Goal: Information Seeking & Learning: Check status

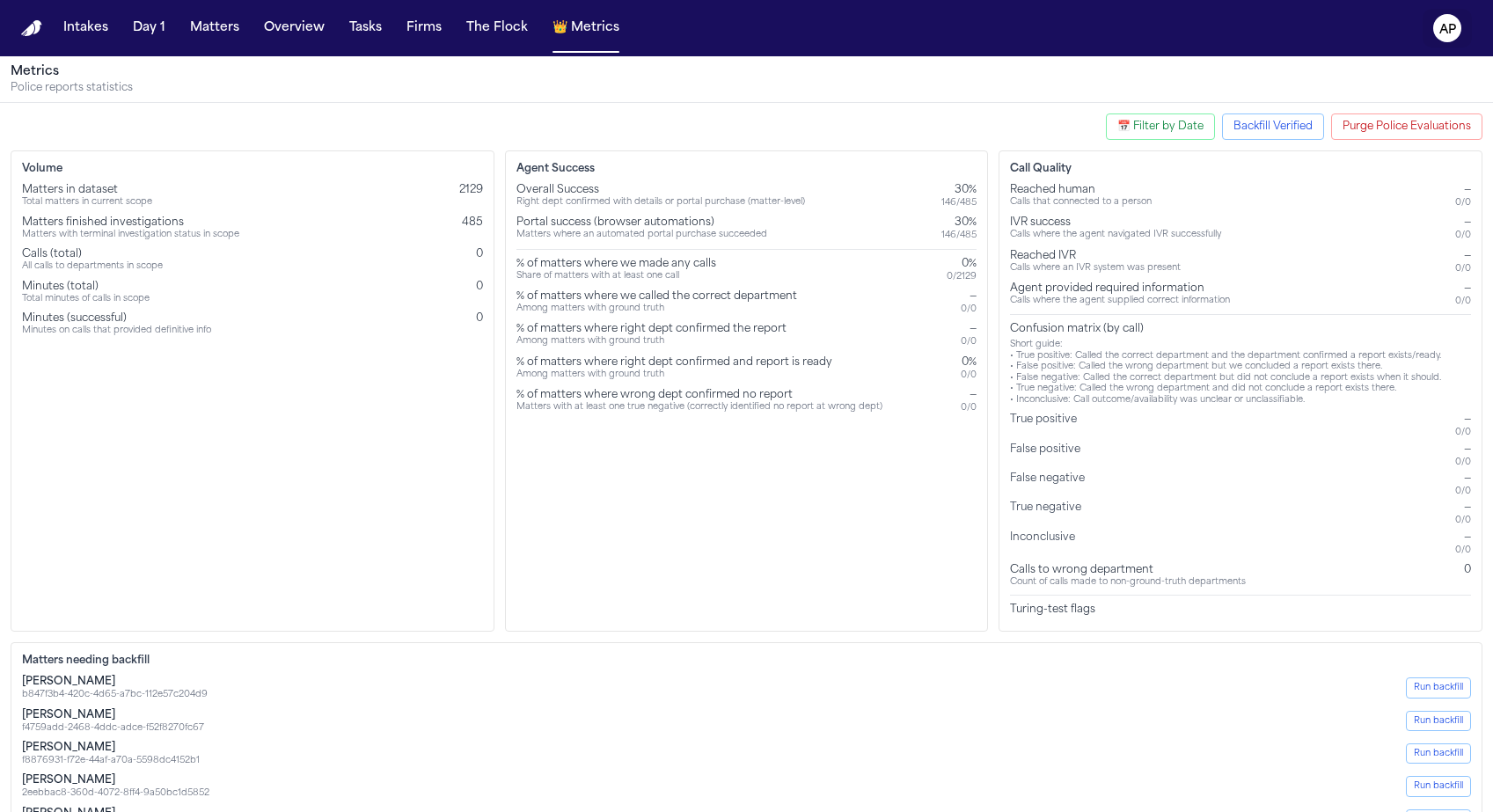
click at [1433, 29] on icon "AP" at bounding box center [1447, 28] width 28 height 28
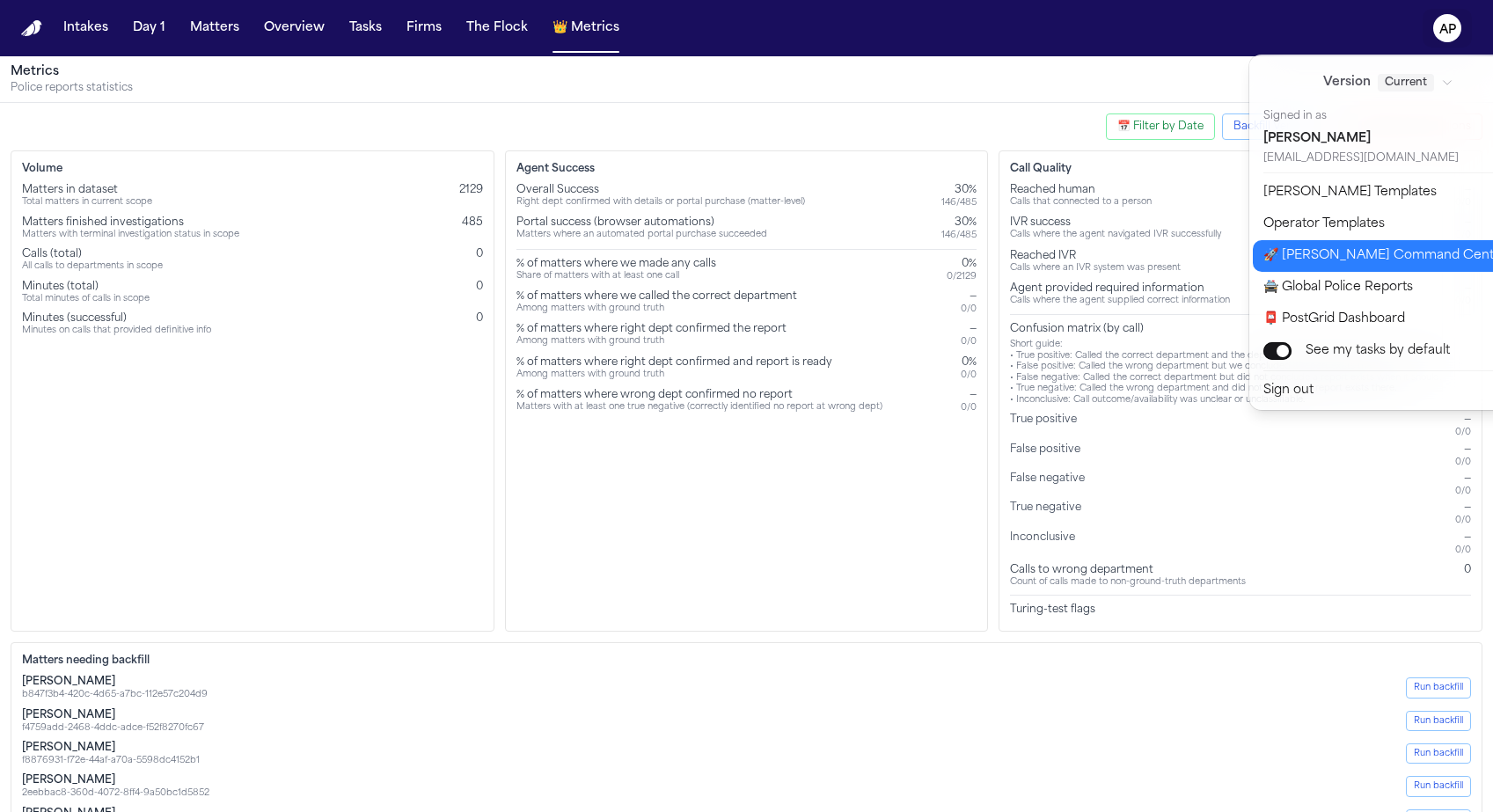
click at [1355, 253] on button "🚀 Bland Command Center" at bounding box center [1399, 256] width 293 height 32
select select "**"
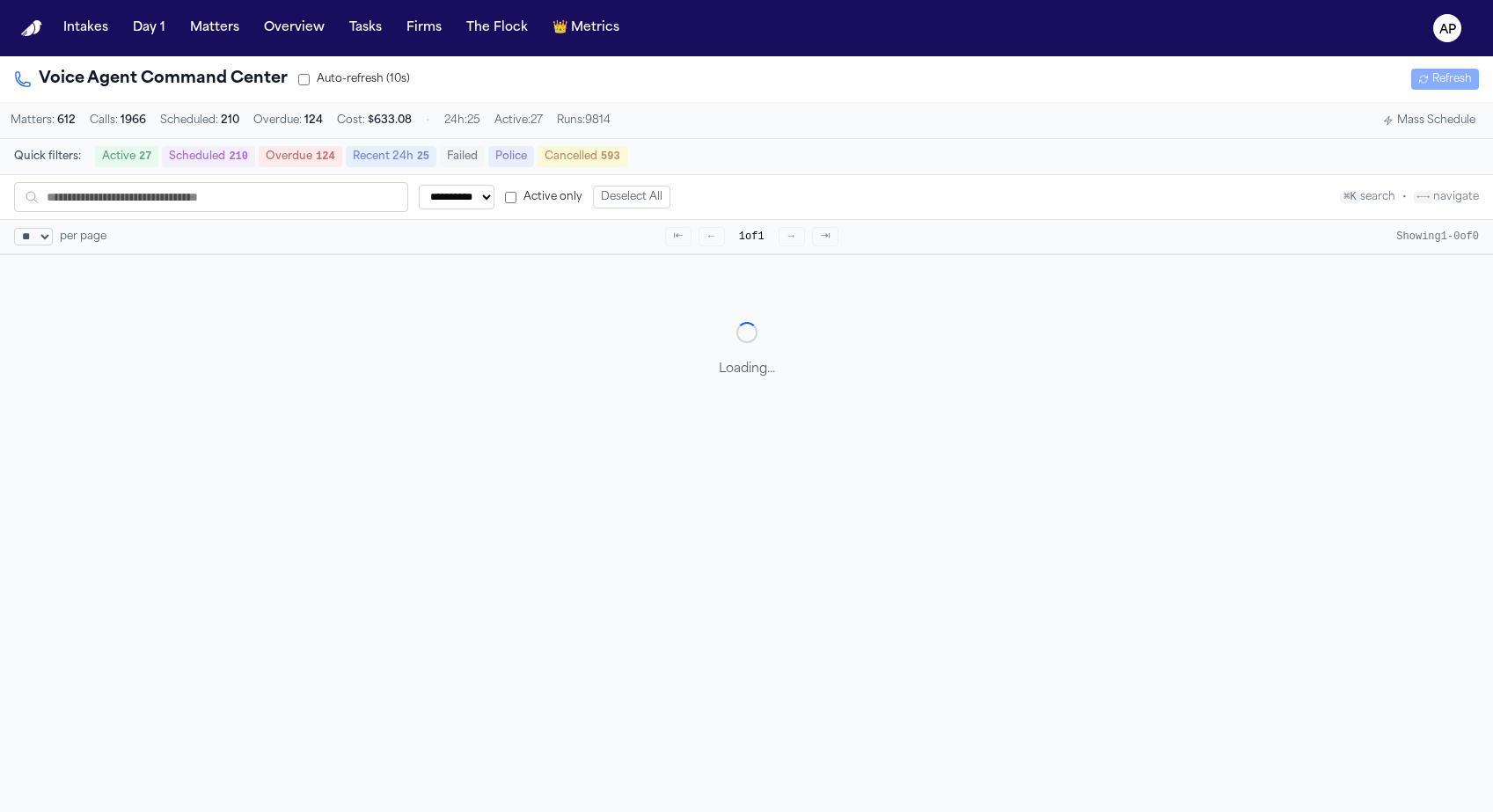
click at [449, 195] on select "**********" at bounding box center [456, 197] width 76 height 25
click at [204, 203] on input "text" at bounding box center [211, 197] width 394 height 30
type input "***"
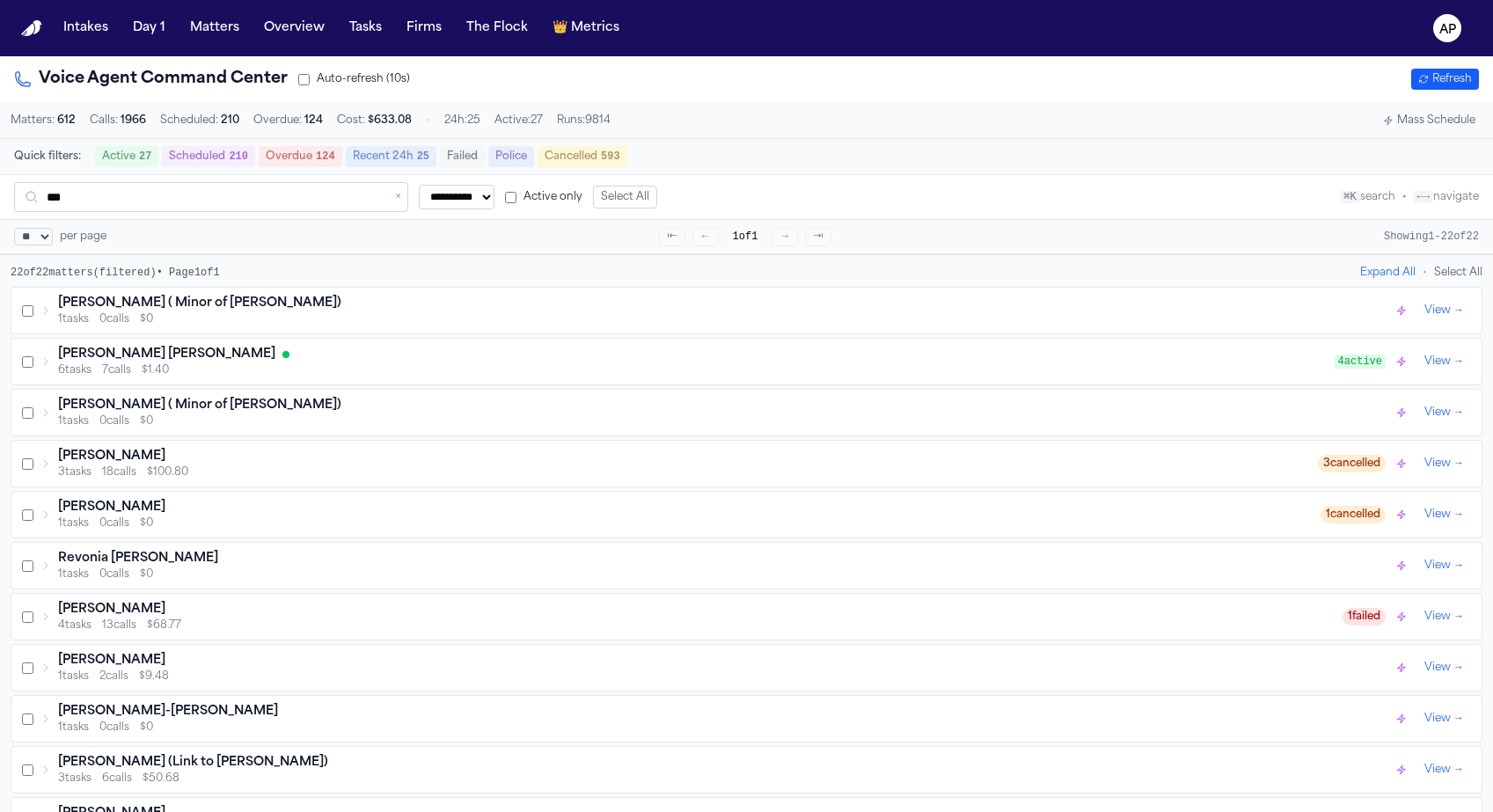
click at [49, 316] on icon at bounding box center [46, 310] width 11 height 11
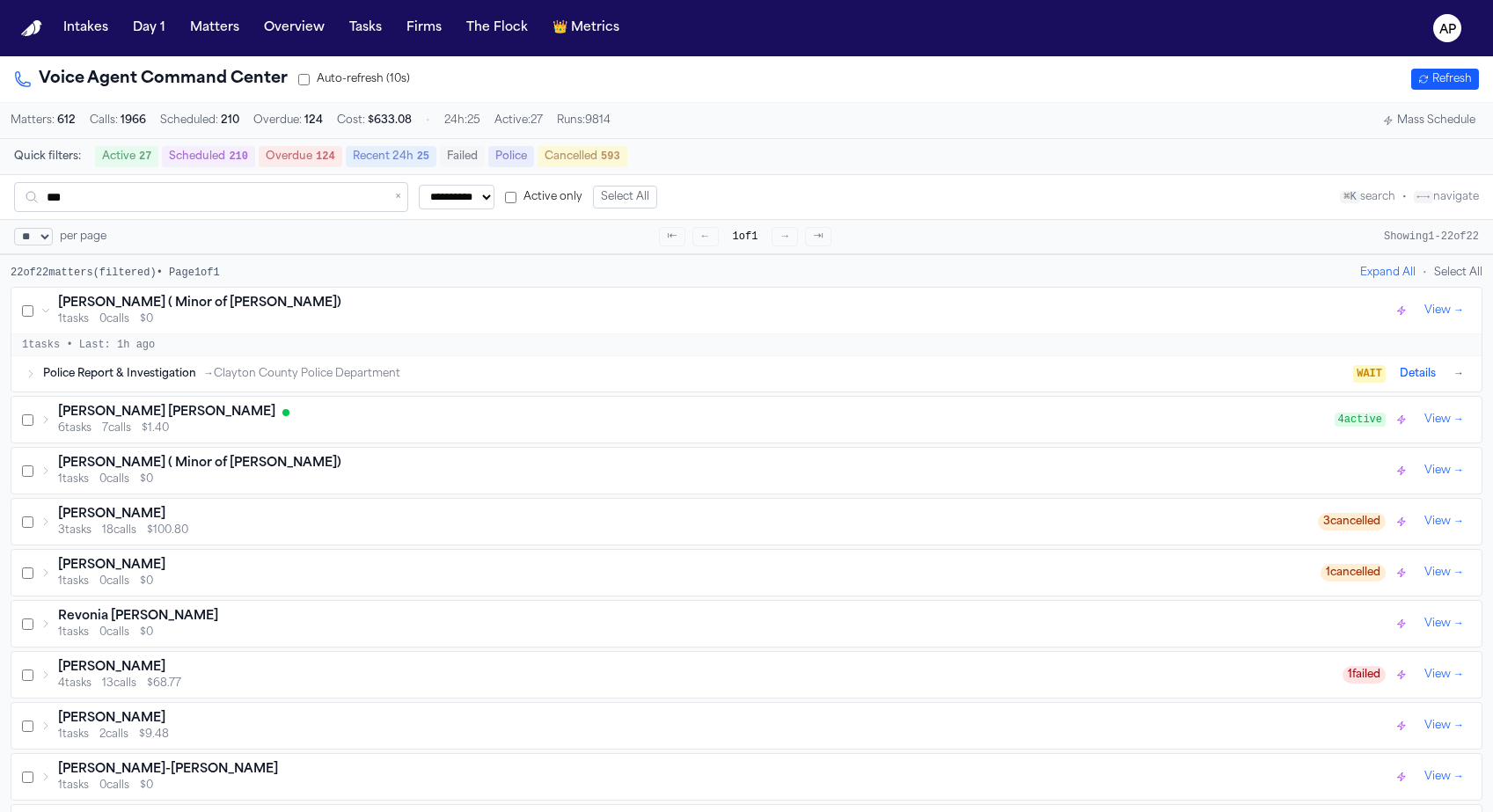
click at [53, 381] on span "Police Report & Investigation" at bounding box center [119, 374] width 153 height 14
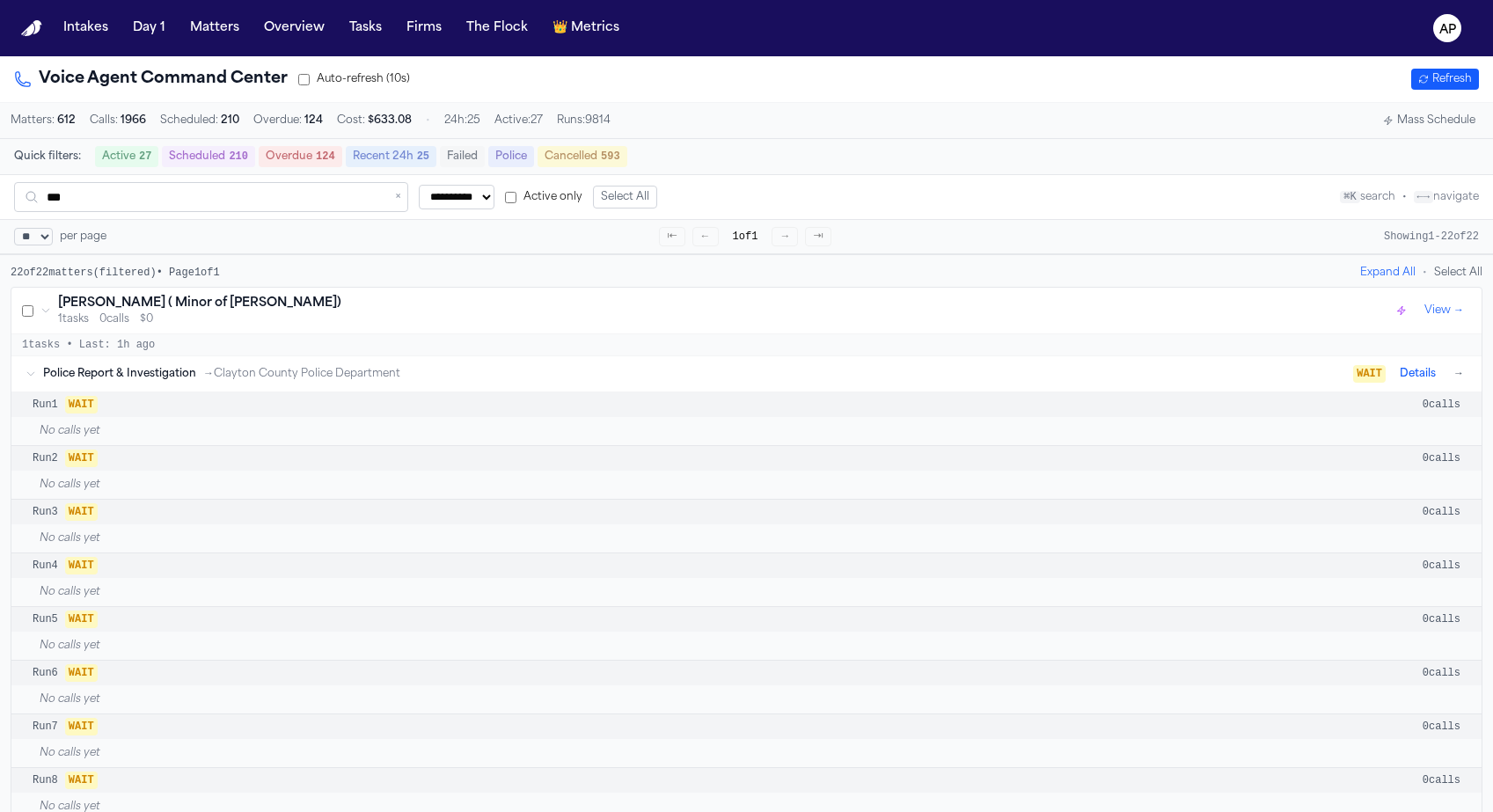
click at [43, 381] on span "Police Report & Investigation" at bounding box center [119, 374] width 153 height 14
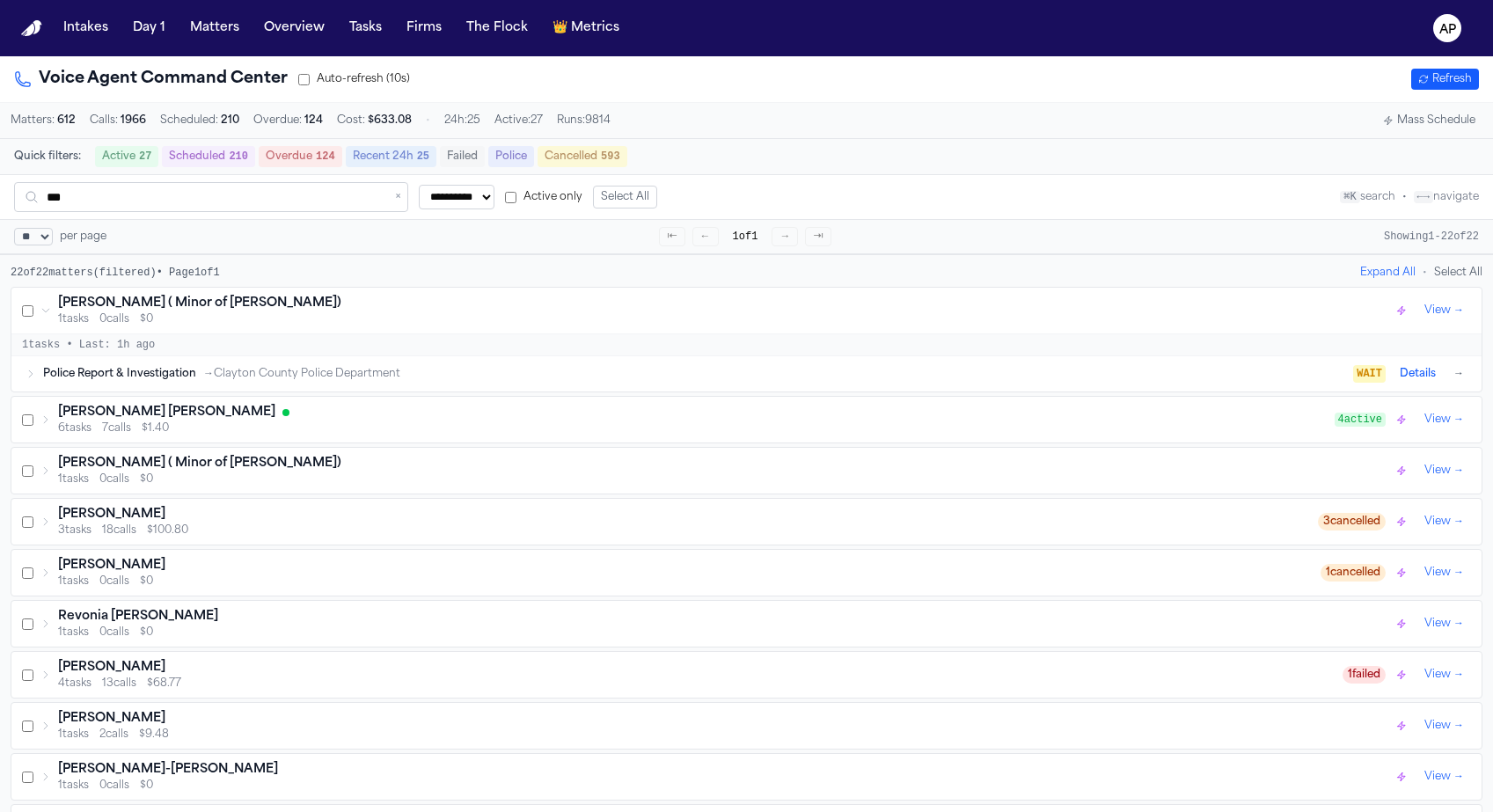
click at [55, 430] on div "Luis Miguel Trejo Cervantes 6 tasks 7 calls $1.40" at bounding box center [688, 419] width 1294 height 32
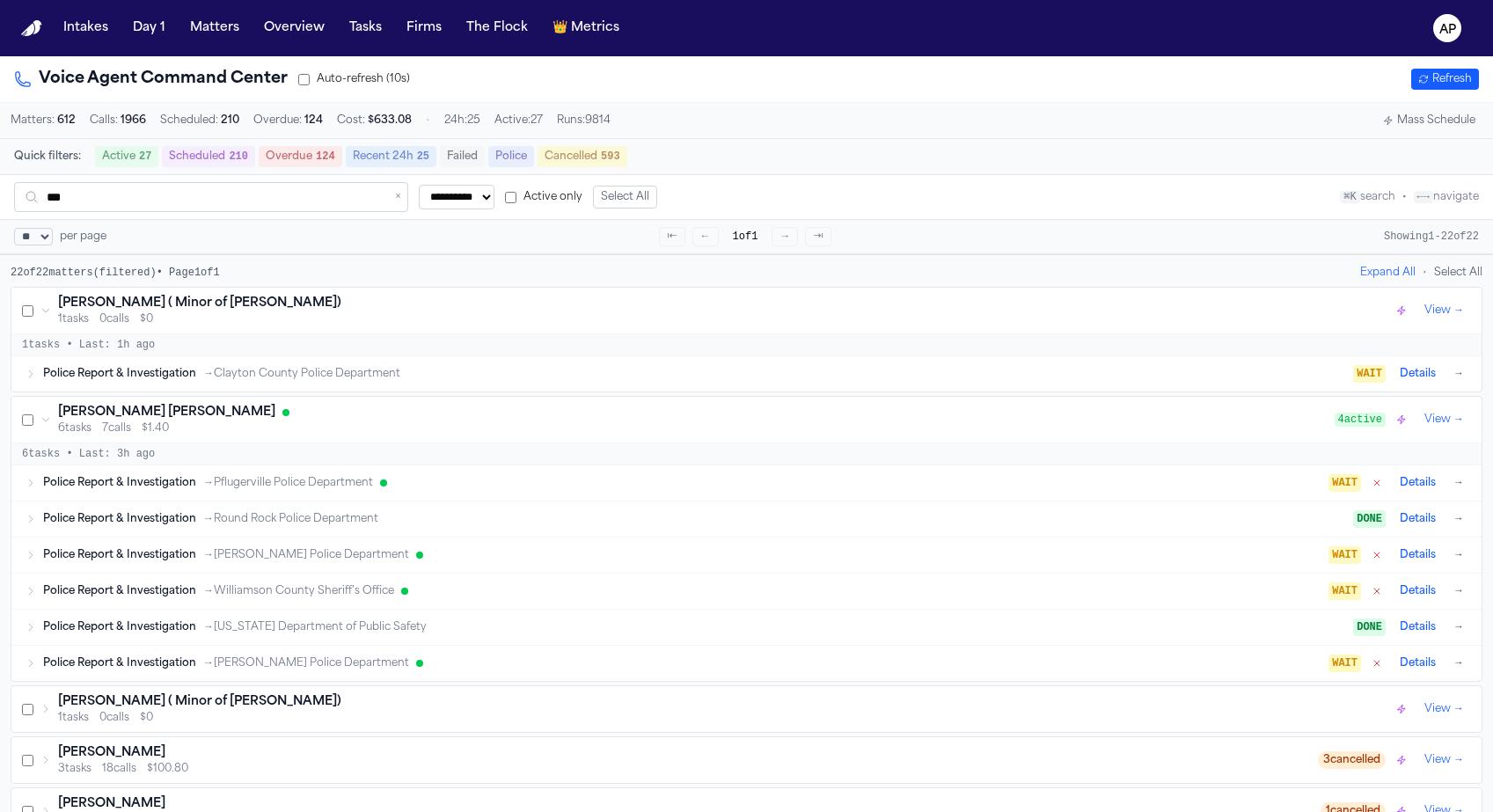
click at [108, 203] on input "***" at bounding box center [211, 197] width 394 height 30
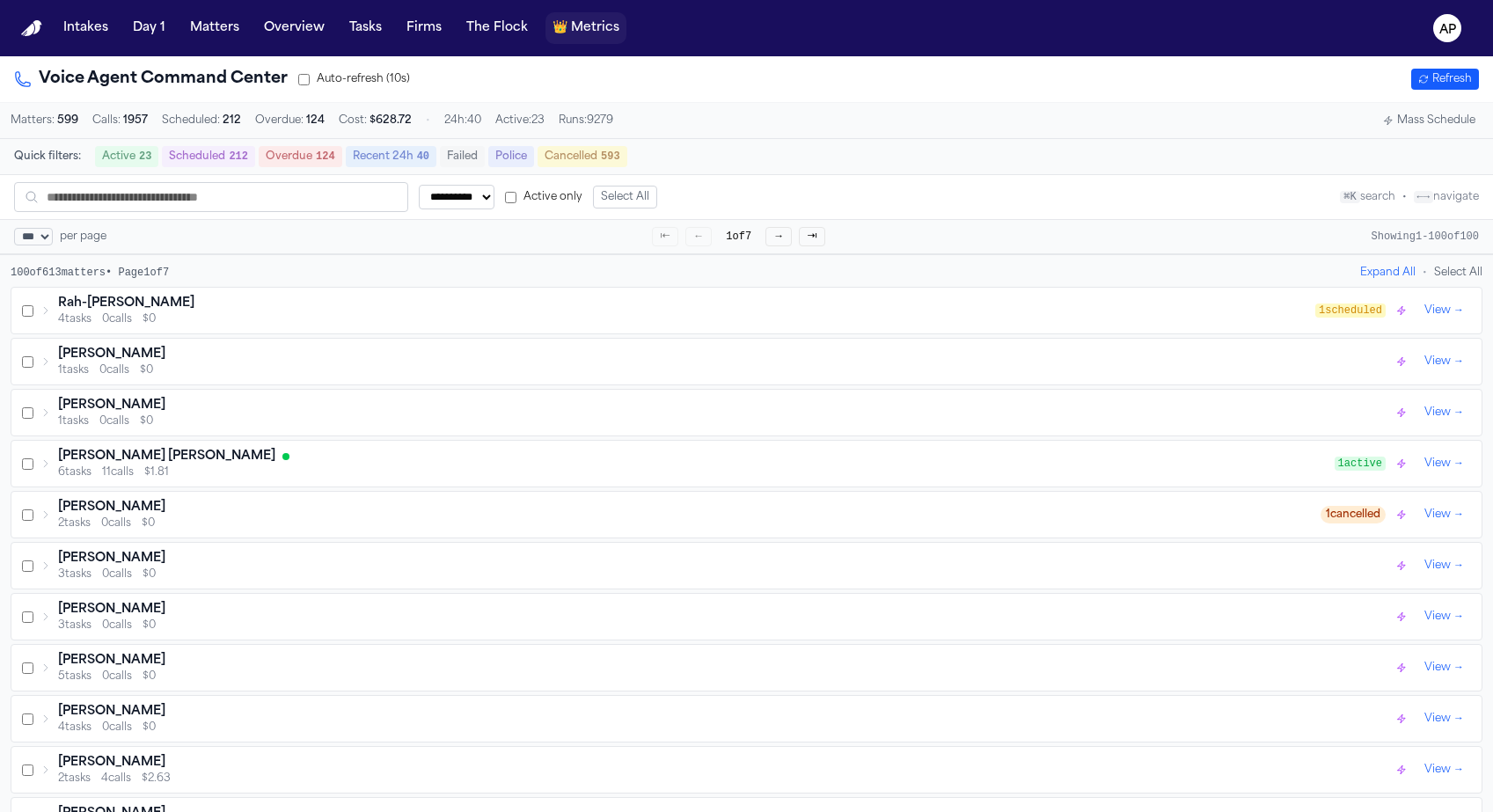
select select "***"
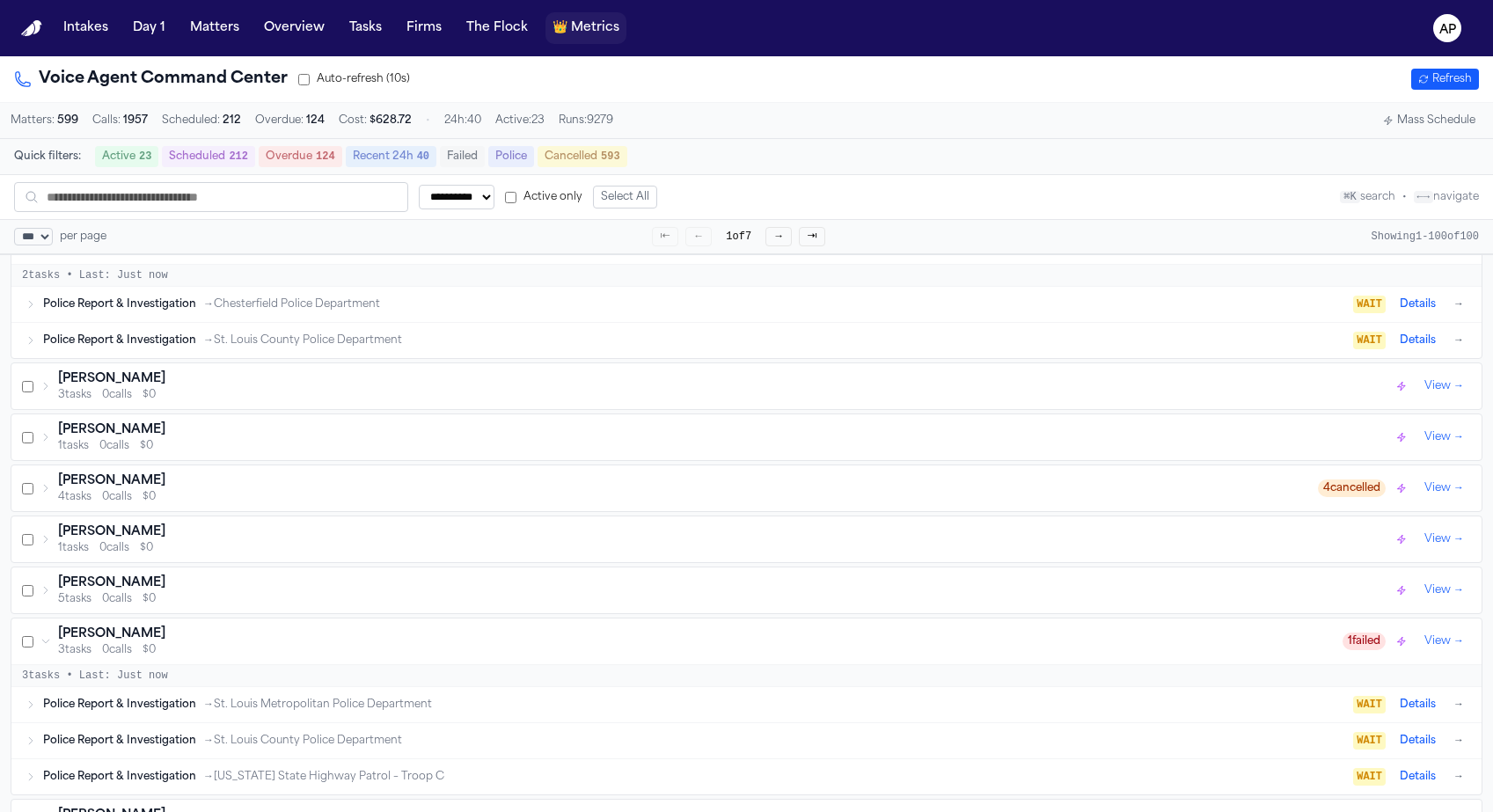
click at [558, 26] on span "👑 Metrics" at bounding box center [585, 28] width 67 height 18
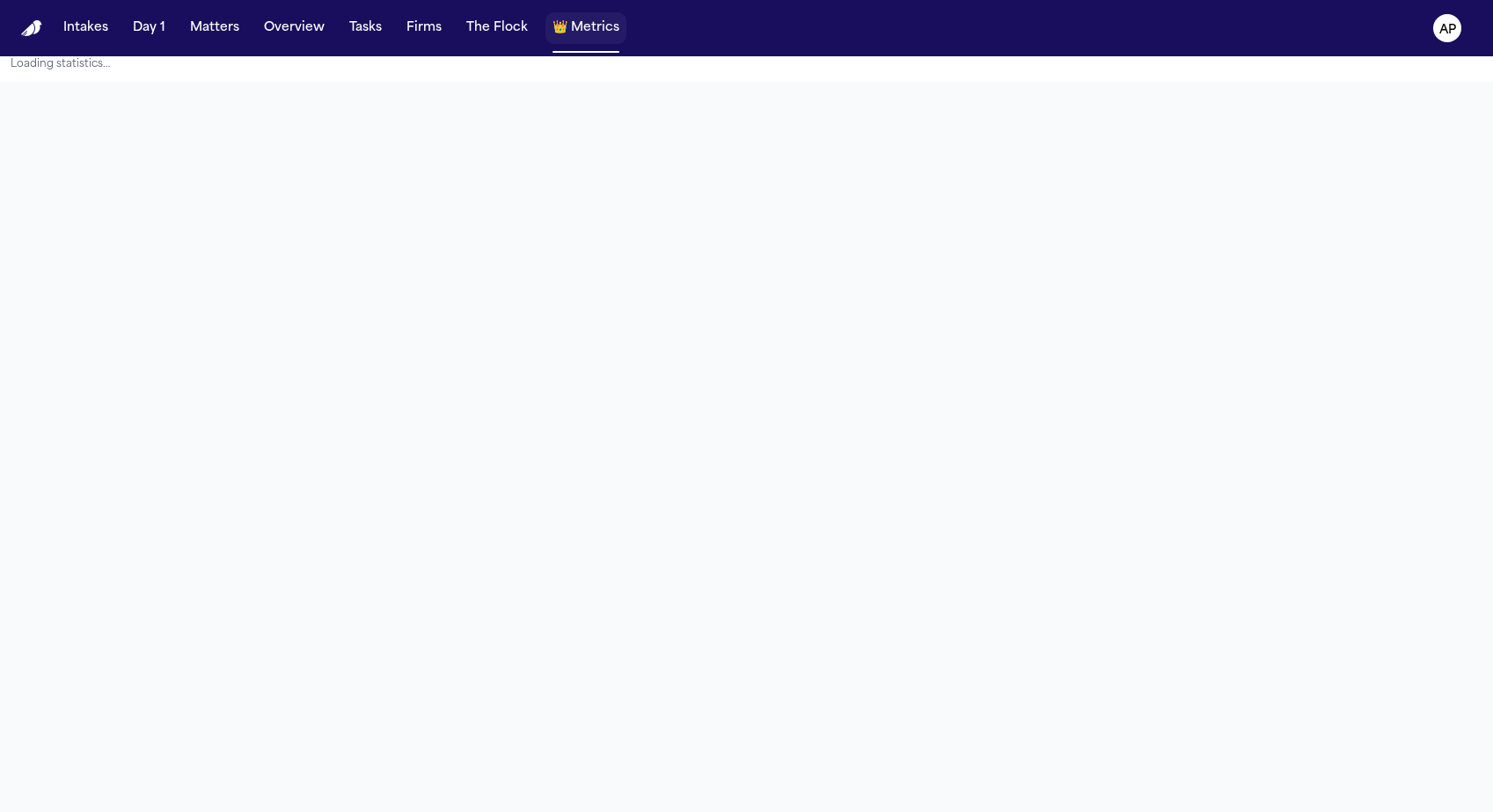
scroll to position [57, 0]
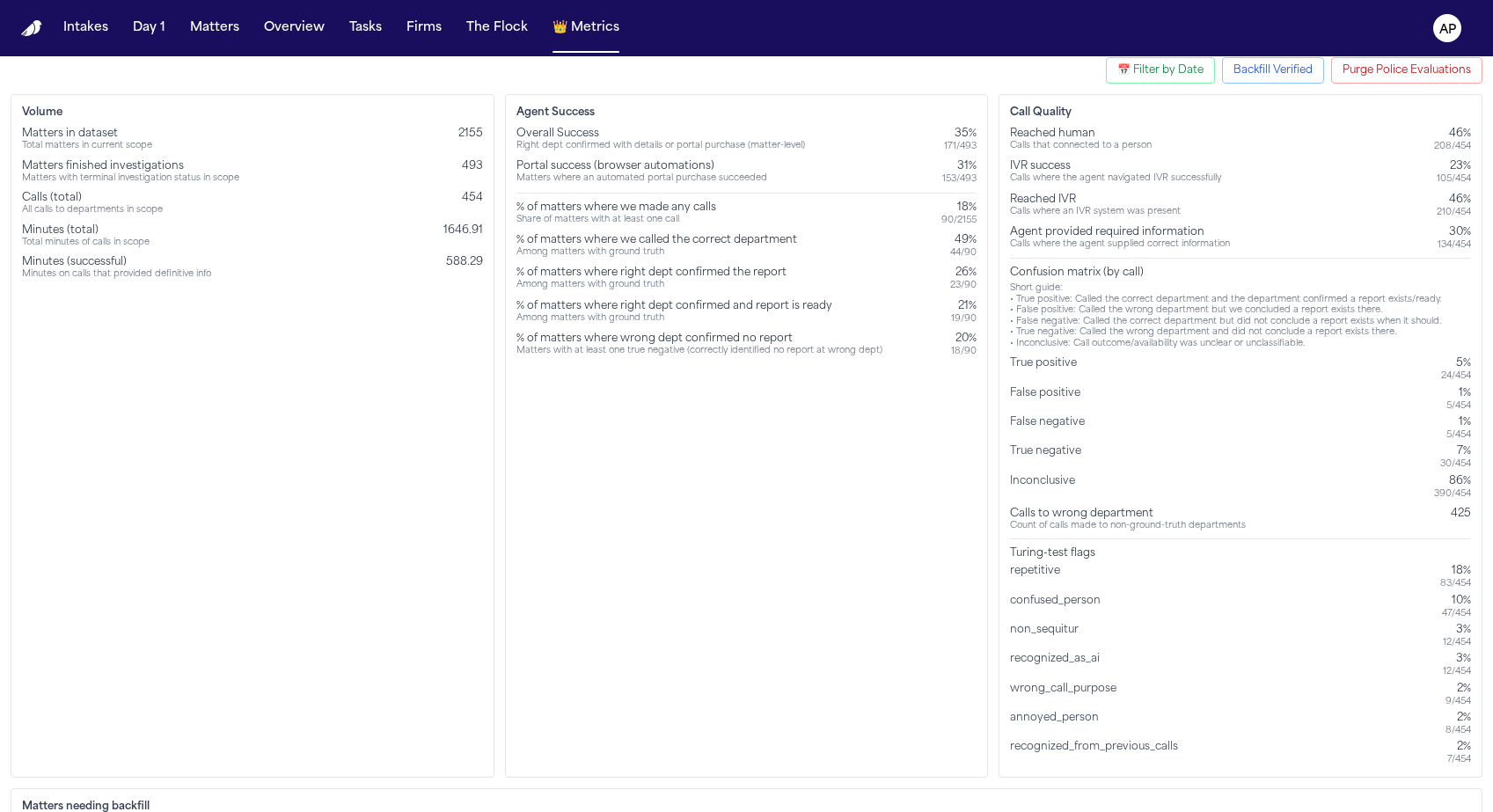
click at [724, 272] on div "% of matters where right dept confirmed the report" at bounding box center [651, 272] width 270 height 14
click at [944, 180] on div "153 / 493" at bounding box center [959, 179] width 35 height 12
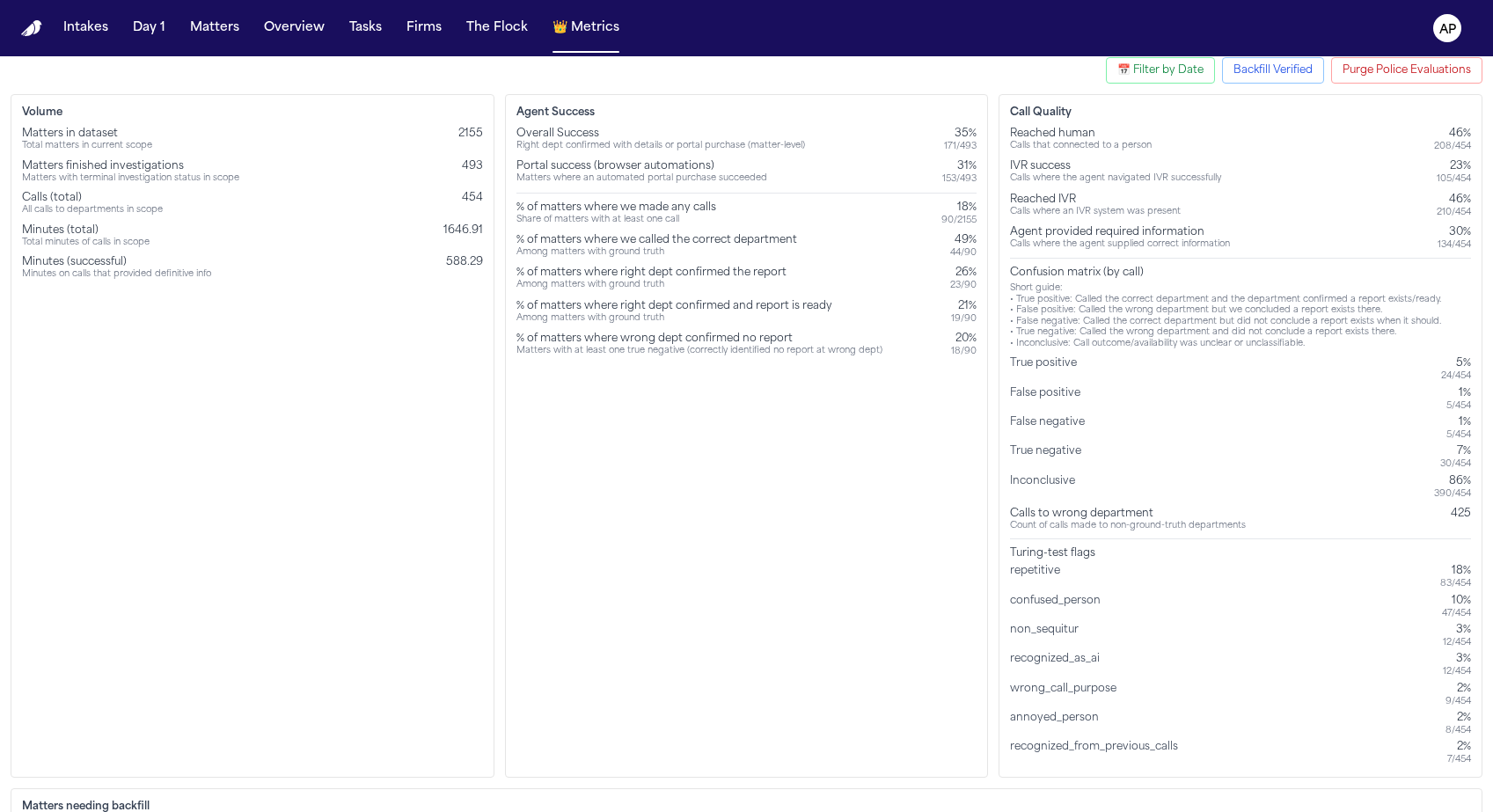
click at [562, 159] on div "Portal success (browser automations)" at bounding box center [641, 166] width 250 height 14
click at [571, 187] on div "Overall Success Right dept confirmed with details or portal purchase (matter-le…" at bounding box center [746, 242] width 461 height 231
click at [571, 185] on div "Matters where an automated portal purchase succeeded" at bounding box center [641, 179] width 250 height 12
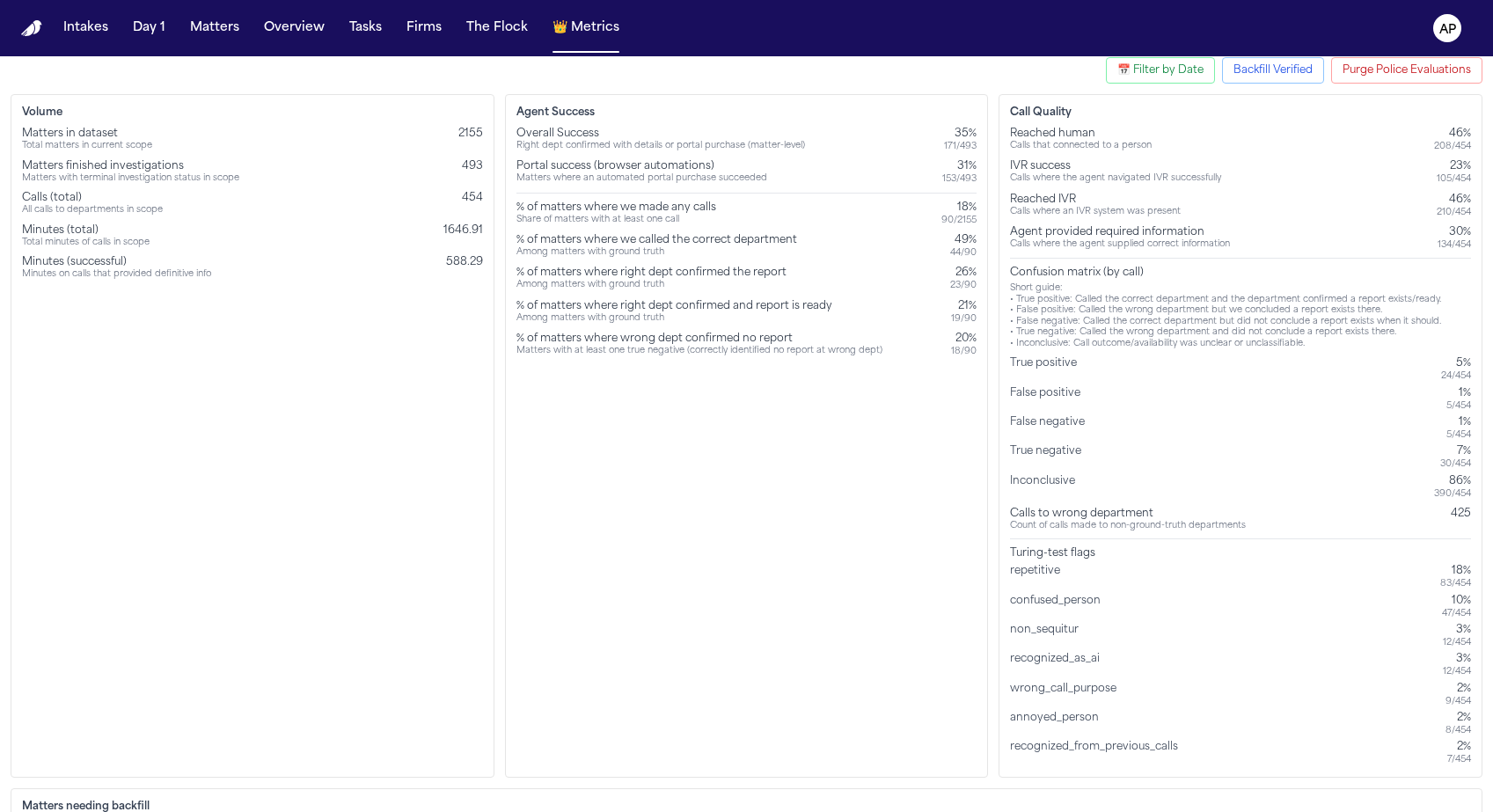
click at [631, 181] on div "Matters where an automated portal purchase succeeded" at bounding box center [641, 179] width 250 height 12
click at [946, 179] on div "153 / 493" at bounding box center [959, 179] width 35 height 12
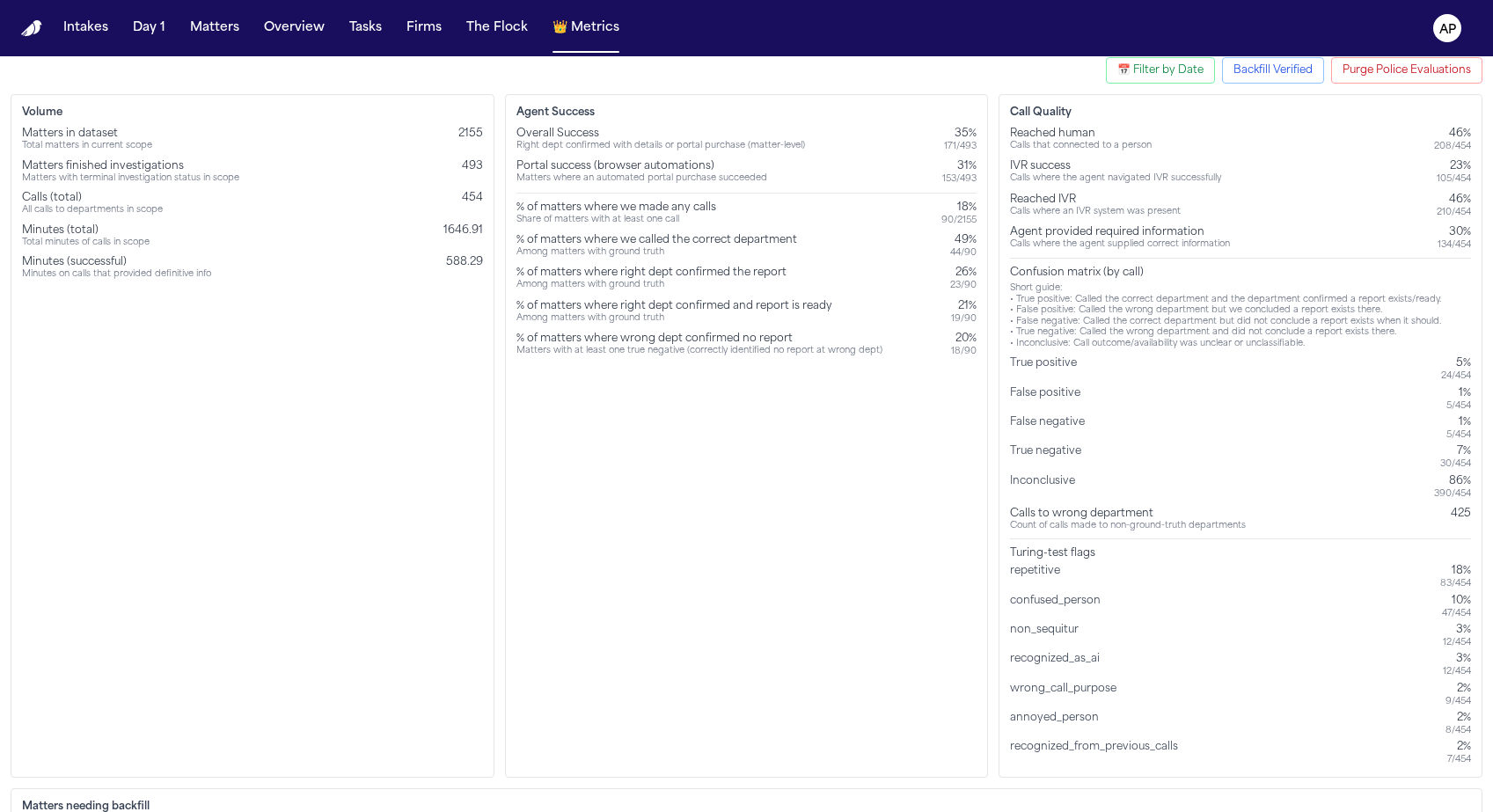
click at [111, 458] on div "Volume Matters in dataset Total matters in current scope 2155 Matters finished …" at bounding box center [252, 436] width 484 height 684
click at [474, 167] on span "493" at bounding box center [472, 166] width 21 height 11
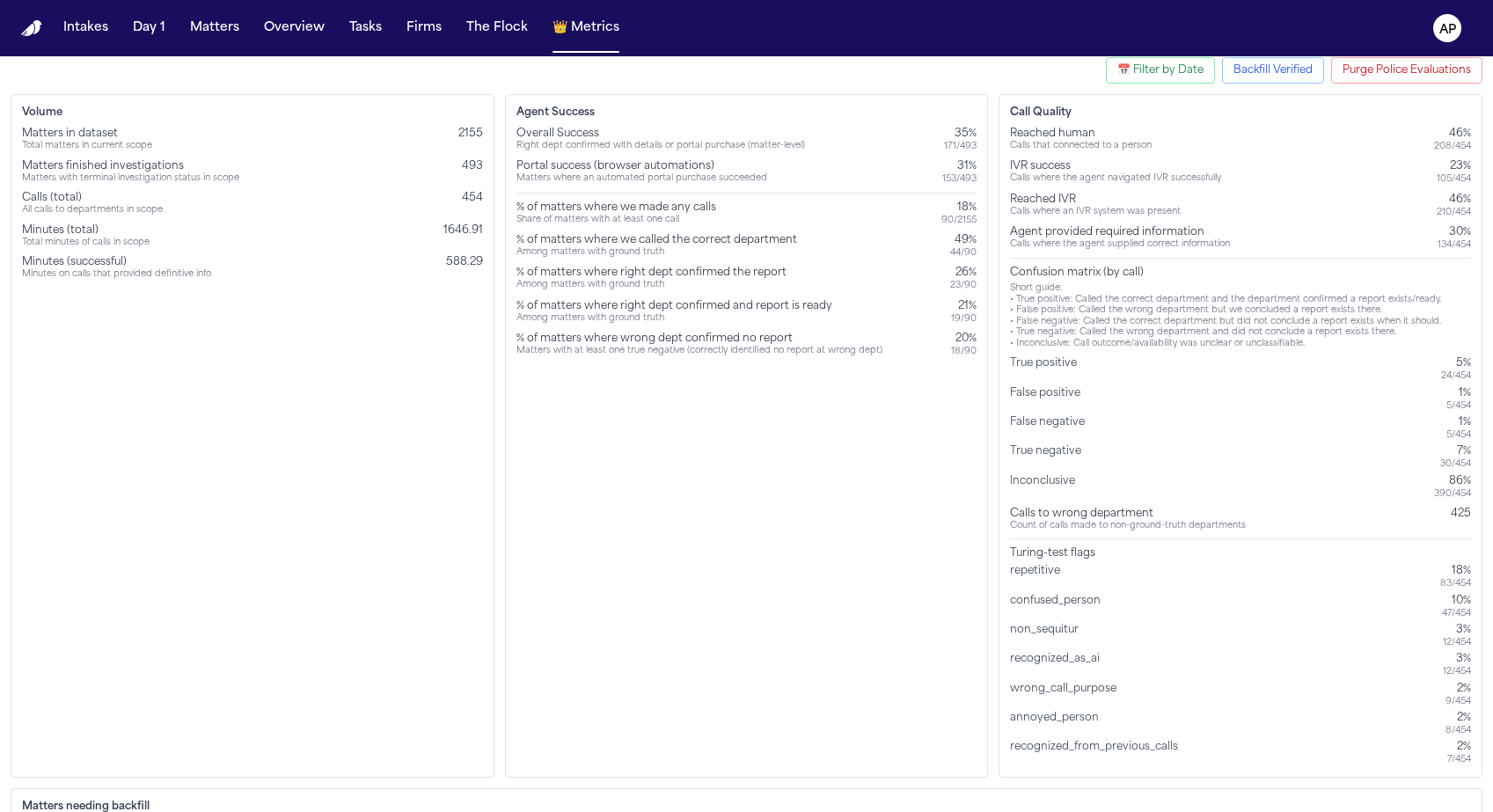
click at [945, 218] on div "90 / 2155" at bounding box center [958, 221] width 35 height 12
drag, startPoint x: 976, startPoint y: 219, endPoint x: 955, endPoint y: 222, distance: 21.2
click at [955, 222] on div "Agent Success Overall Success Right dept confirmed with details or portal purch…" at bounding box center [746, 436] width 484 height 684
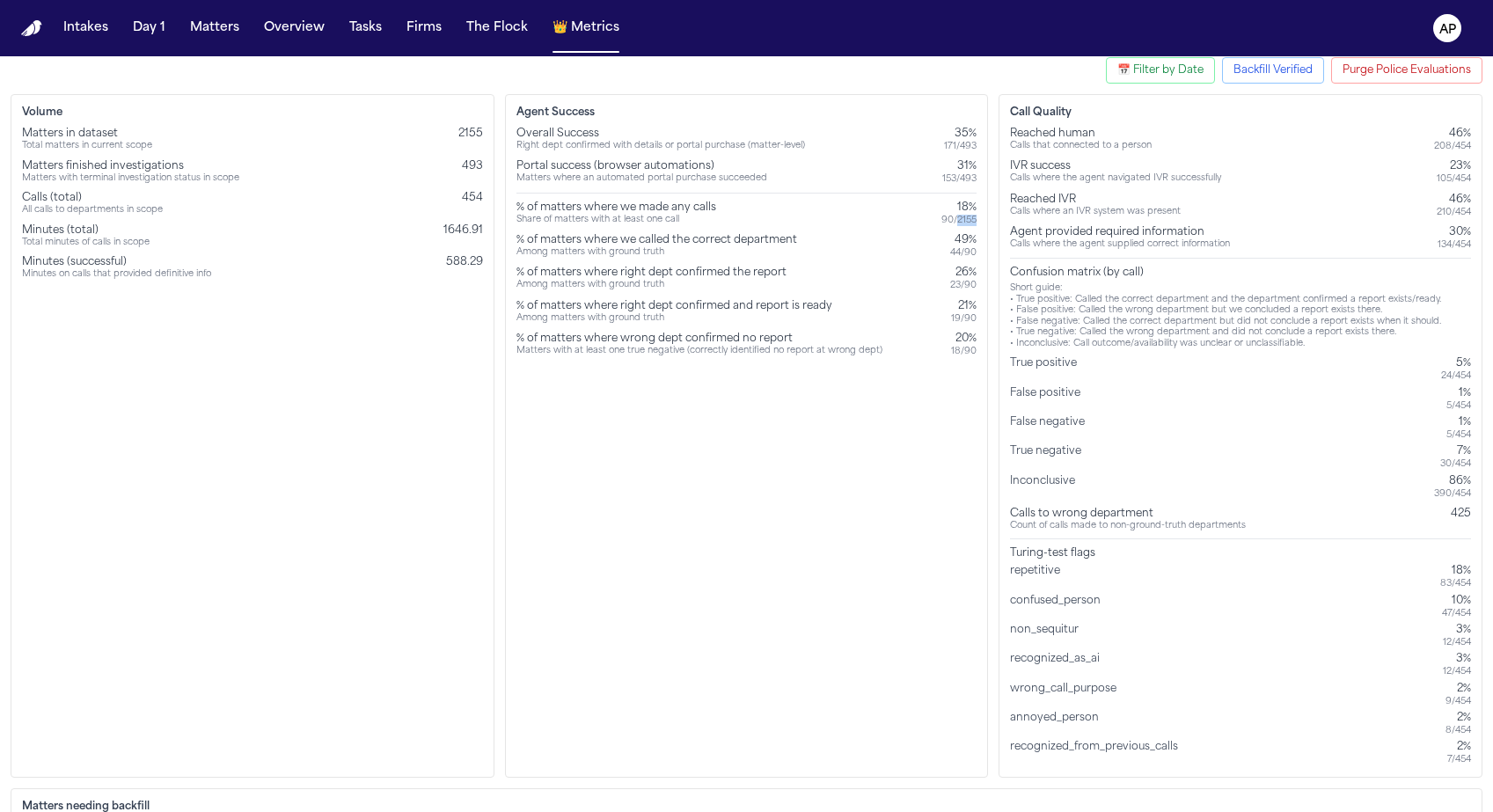
click at [959, 215] on div "90 / 2155" at bounding box center [958, 221] width 35 height 12
click at [965, 215] on div "90 / 2155" at bounding box center [958, 221] width 35 height 12
click at [949, 222] on div "90 / 2155" at bounding box center [958, 221] width 35 height 12
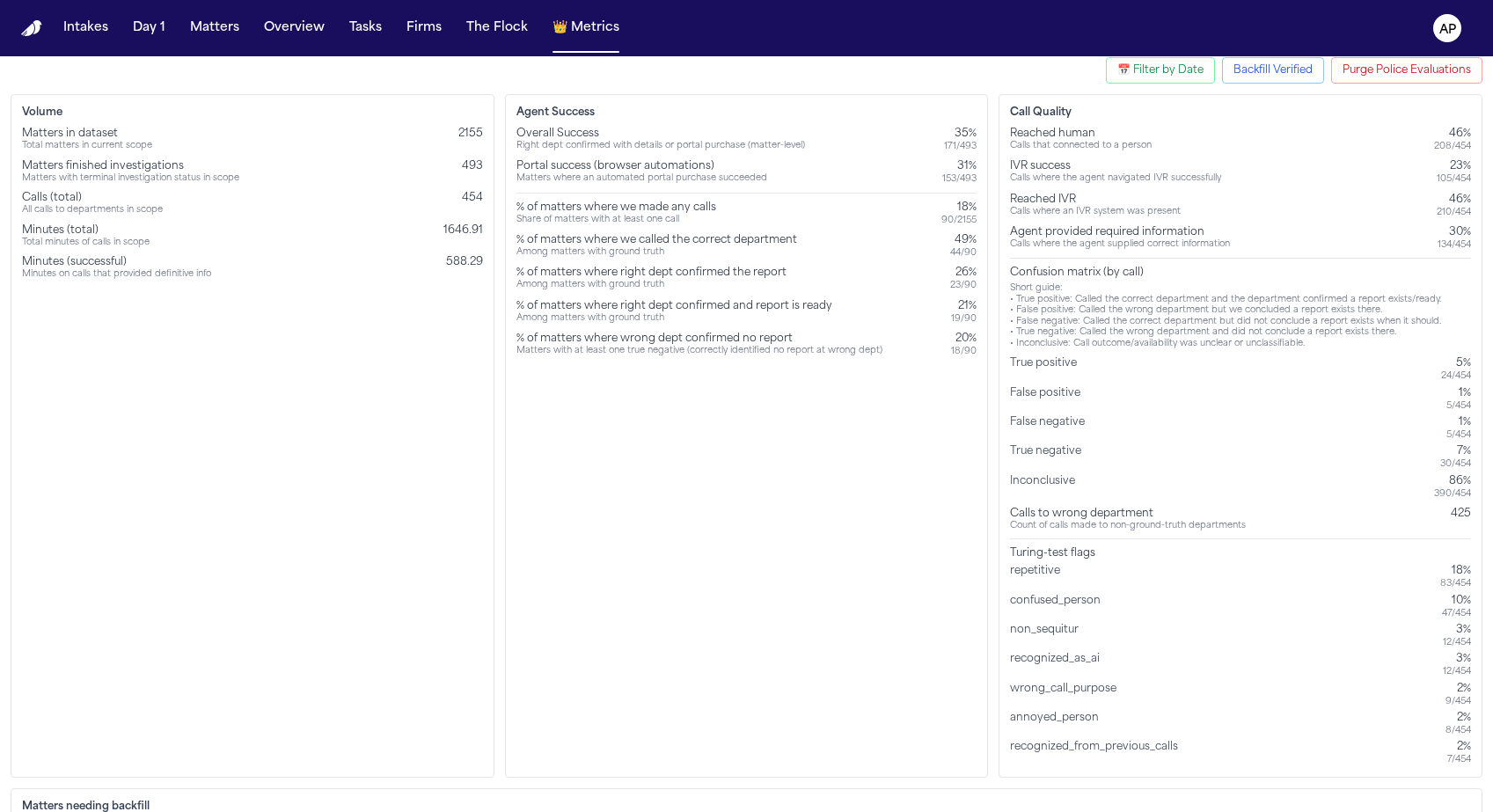
click at [471, 132] on span "2155" at bounding box center [470, 133] width 25 height 11
click at [496, 169] on div "Volume Matters in dataset Total matters in current scope 2155 Matters finished …" at bounding box center [746, 436] width 1471 height 684
click at [473, 164] on span "493" at bounding box center [472, 166] width 21 height 11
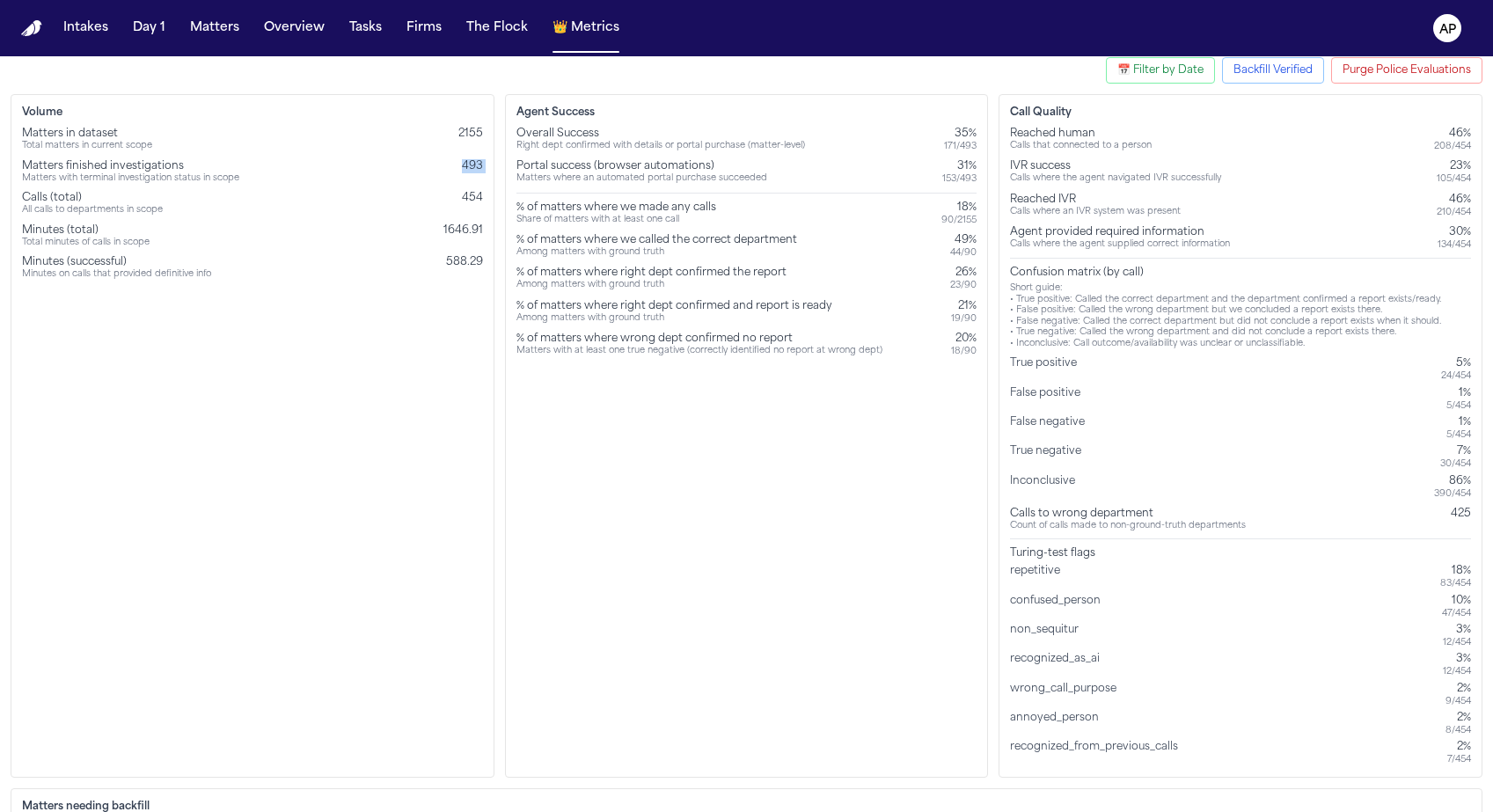
click at [473, 164] on span "493" at bounding box center [472, 166] width 21 height 11
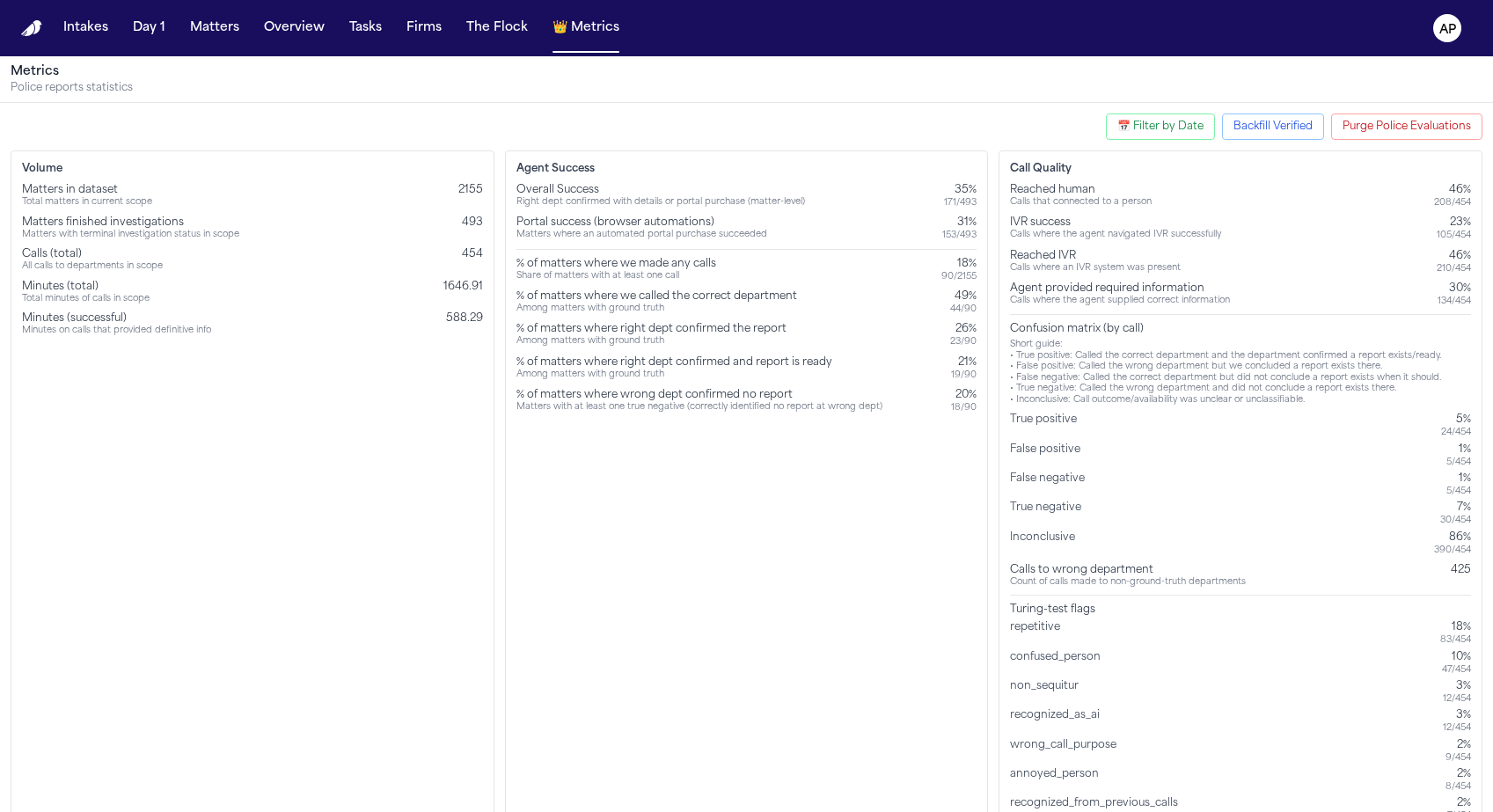
click at [478, 220] on span "493" at bounding box center [472, 223] width 21 height 11
click at [462, 218] on span "493" at bounding box center [472, 223] width 21 height 11
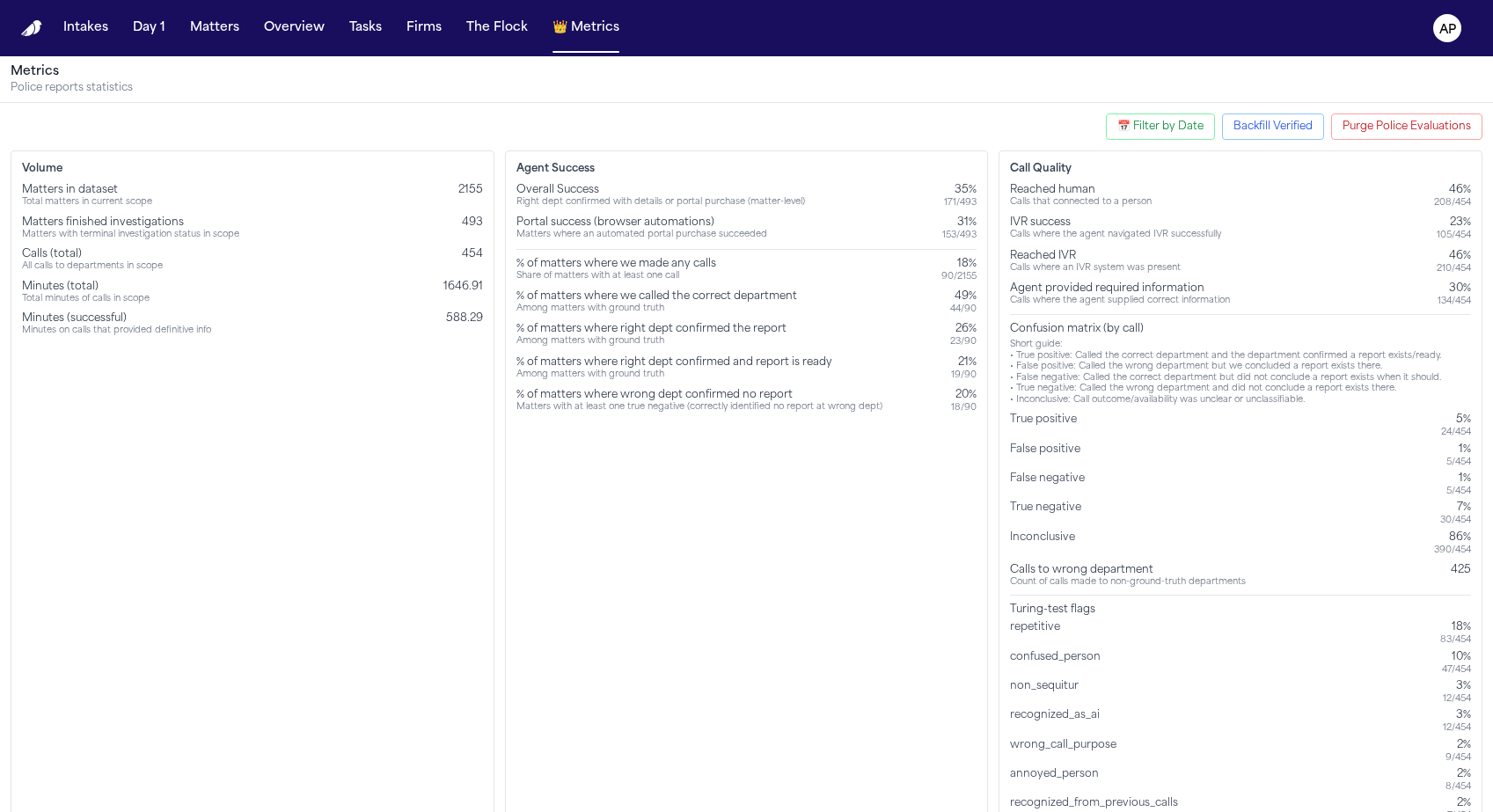
click at [617, 370] on div "Among matters with ground truth" at bounding box center [674, 376] width 316 height 12
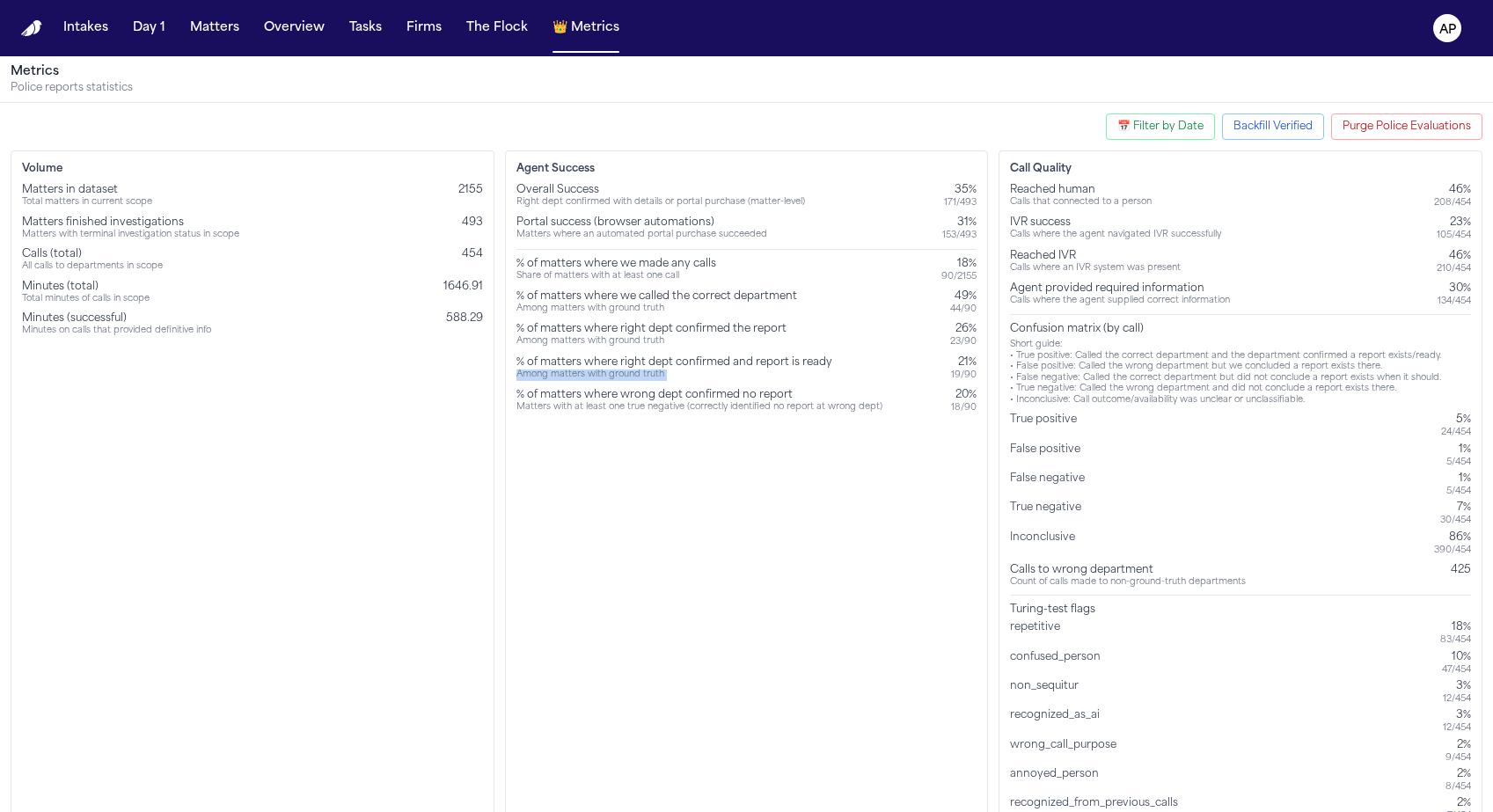
click at [617, 370] on div "Among matters with ground truth" at bounding box center [674, 376] width 316 height 12
click at [624, 447] on div "Agent Success Overall Success Right dept confirmed with details or portal purch…" at bounding box center [746, 492] width 484 height 684
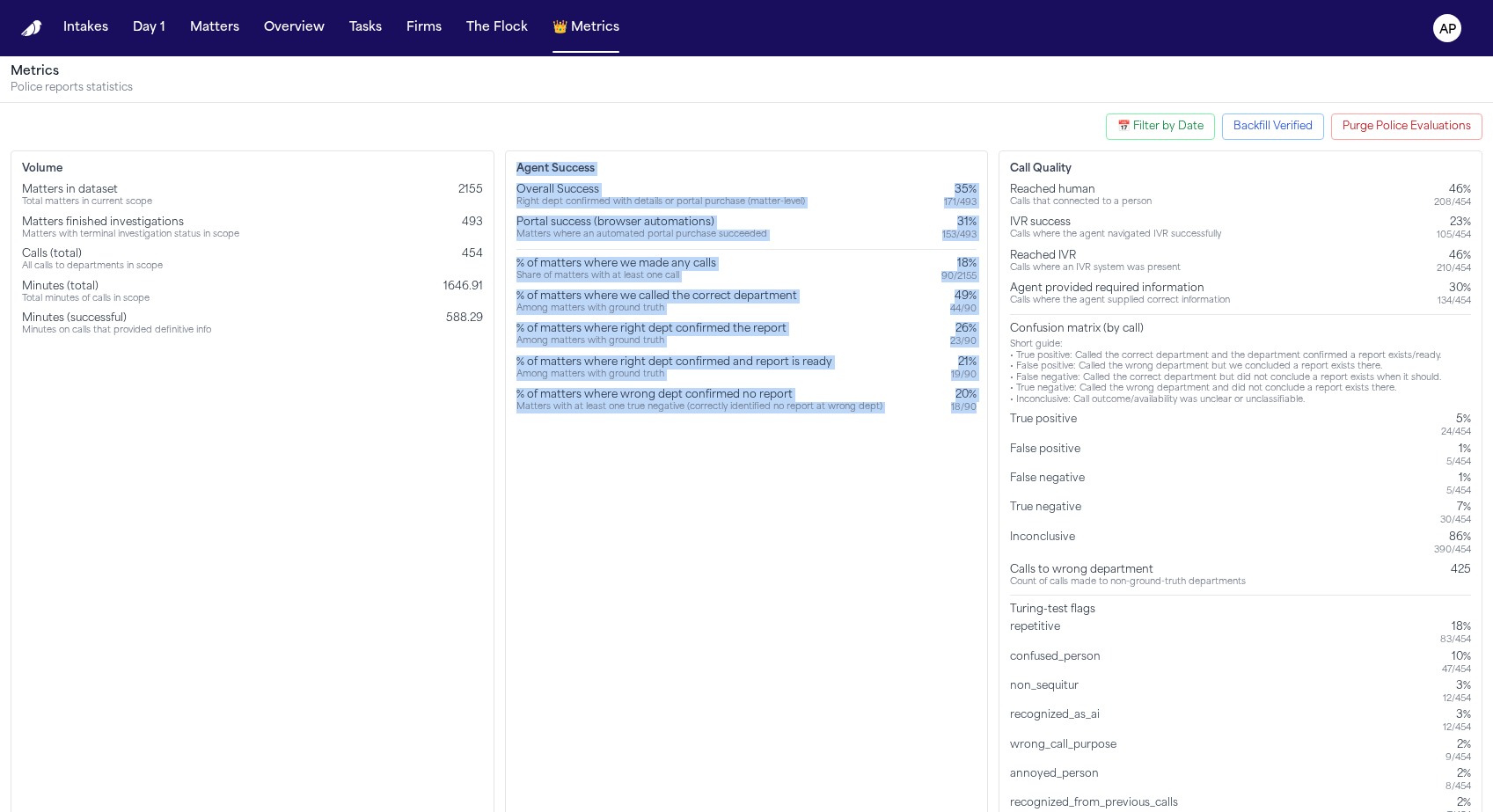
drag, startPoint x: 512, startPoint y: 170, endPoint x: 965, endPoint y: 416, distance: 515.5
click at [965, 416] on div "Agent Success Overall Success Right dept confirmed with details or portal purch…" at bounding box center [746, 492] width 484 height 684
click at [807, 396] on div "% of matters where wrong dept confirmed no report" at bounding box center [699, 395] width 366 height 14
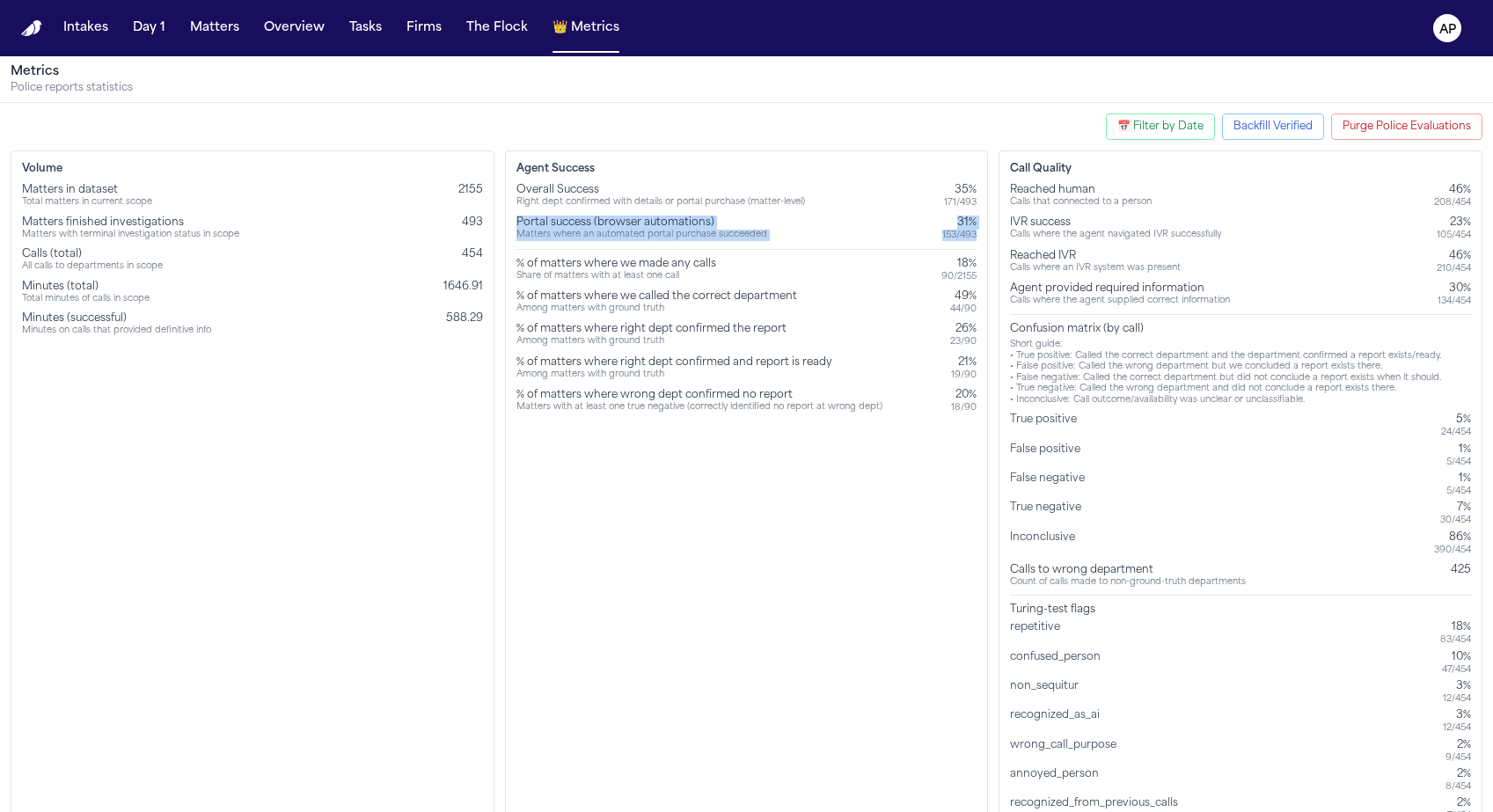
drag, startPoint x: 977, startPoint y: 238, endPoint x: 509, endPoint y: 218, distance: 468.4
click at [509, 218] on div "Agent Success Overall Success Right dept confirmed with details or portal purch…" at bounding box center [746, 492] width 484 height 684
click at [943, 370] on div "% of matters where right dept confirmed and report is ready Among matters with …" at bounding box center [746, 369] width 461 height 26
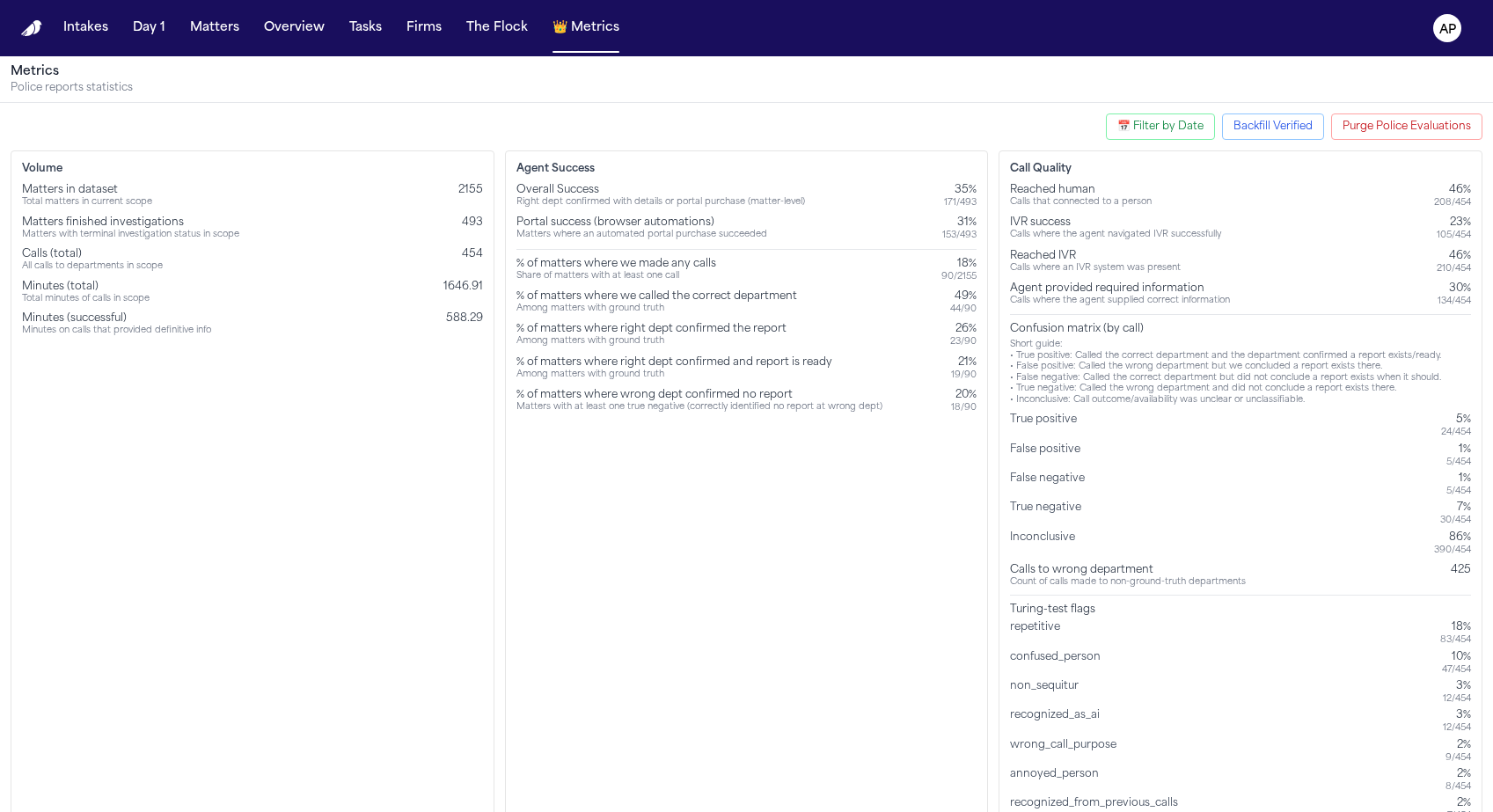
click at [940, 386] on div "Overall Success Right dept confirmed with details or portal purchase (matter-le…" at bounding box center [746, 298] width 461 height 231
click at [928, 437] on div "Agent Success Overall Success Right dept confirmed with details or portal purch…" at bounding box center [746, 492] width 484 height 684
click at [979, 439] on div "Agent Success Overall Success Right dept confirmed with details or portal purch…" at bounding box center [746, 492] width 484 height 684
click at [959, 380] on div "19 / 90" at bounding box center [964, 376] width 26 height 12
click at [967, 363] on div "21%" at bounding box center [964, 363] width 26 height 14
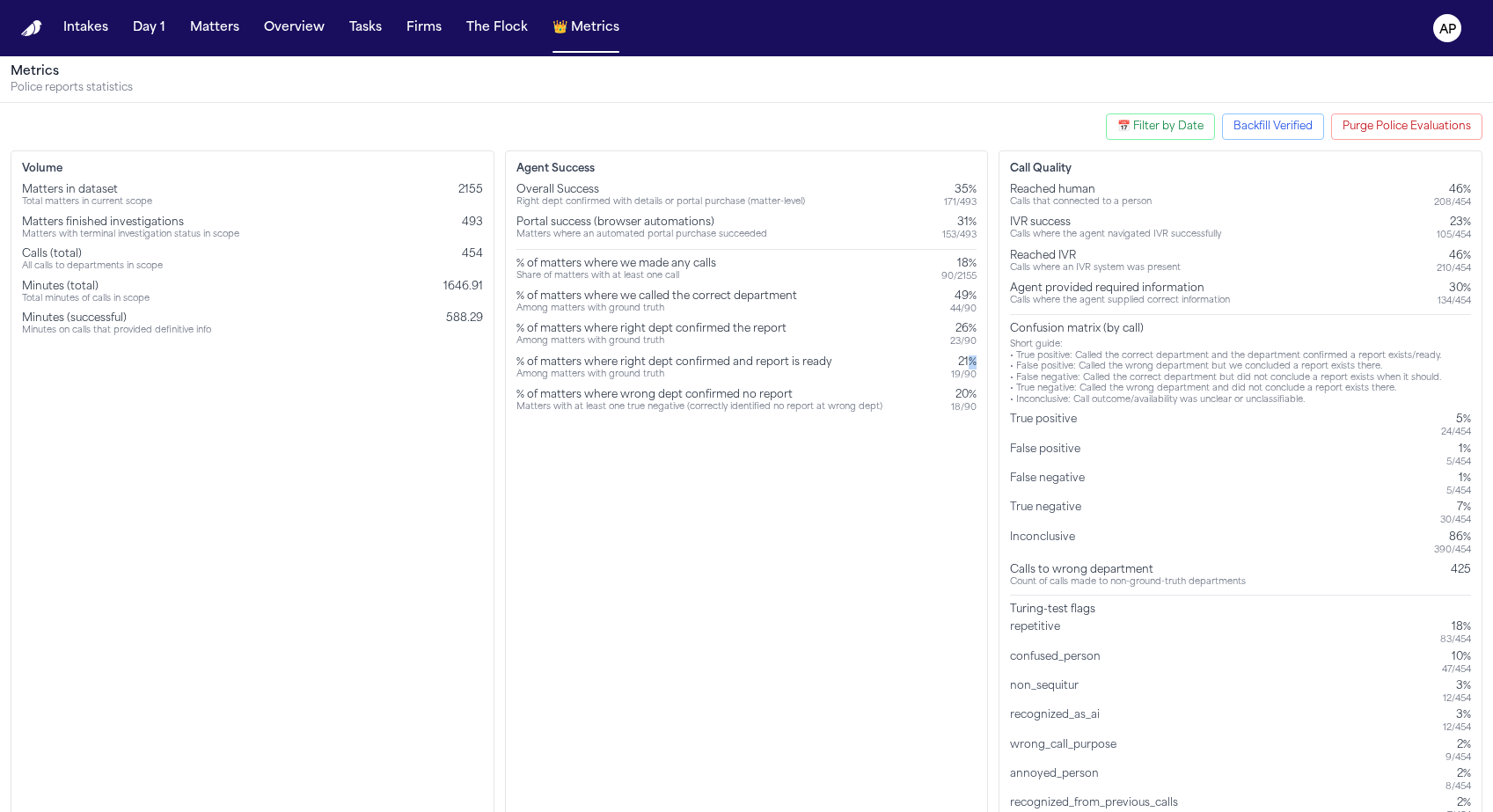
click at [967, 363] on div "21%" at bounding box center [964, 363] width 26 height 14
click at [867, 447] on div "Agent Success Overall Success Right dept confirmed with details or portal purch…" at bounding box center [746, 492] width 484 height 684
